Goal: Navigation & Orientation: Go to known website

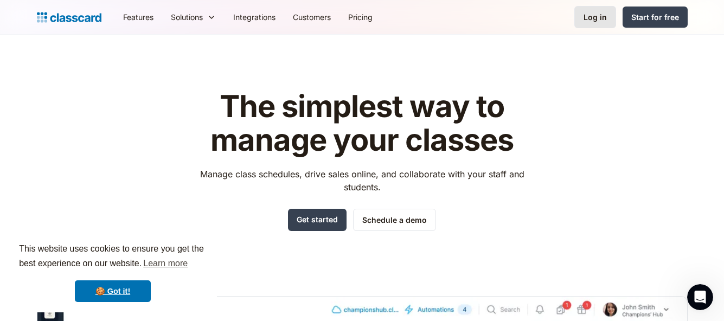
click at [585, 18] on div "Log in" at bounding box center [594, 16] width 23 height 11
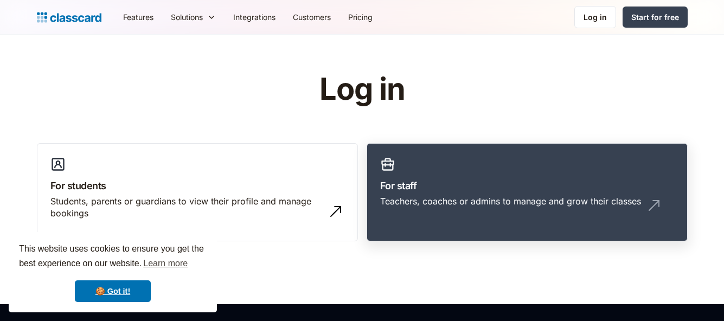
click at [598, 194] on link "For staff Teachers, coaches or admins to manage and grow their classes" at bounding box center [526, 192] width 321 height 99
